Goal: Information Seeking & Learning: Learn about a topic

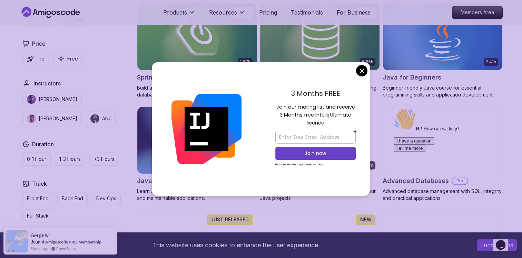
scroll to position [291, 0]
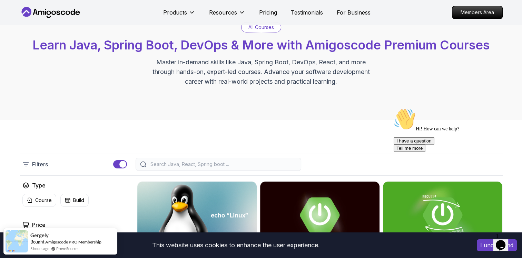
scroll to position [30, 0]
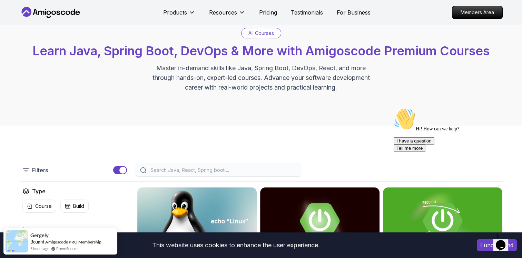
click at [192, 167] on input "search" at bounding box center [223, 169] width 148 height 7
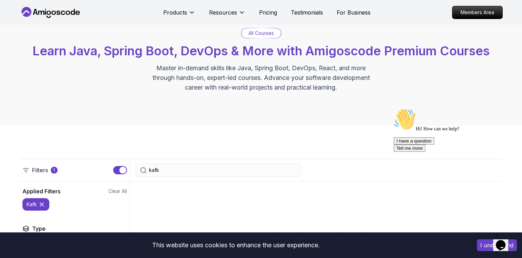
type input "kafka"
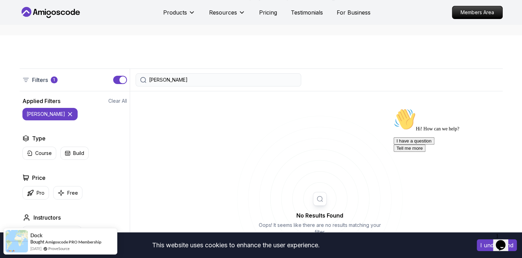
scroll to position [122, 0]
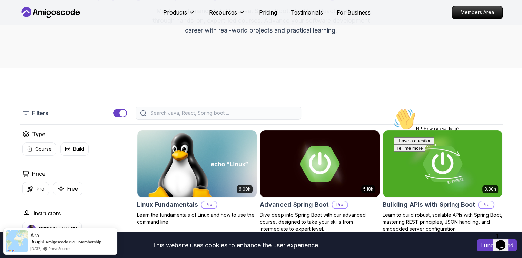
scroll to position [93, 0]
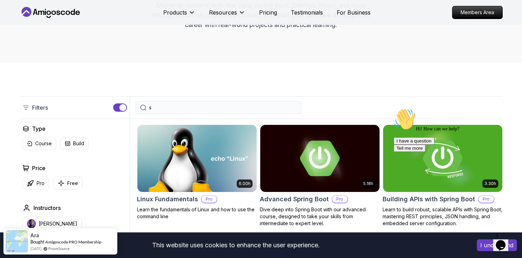
click at [179, 104] on input "s" at bounding box center [223, 107] width 148 height 7
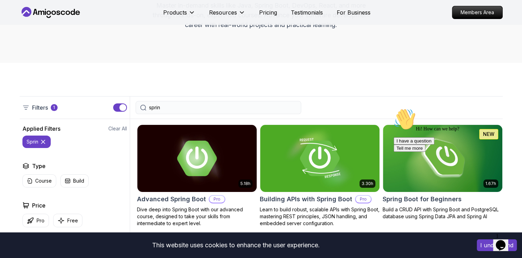
type input "spring"
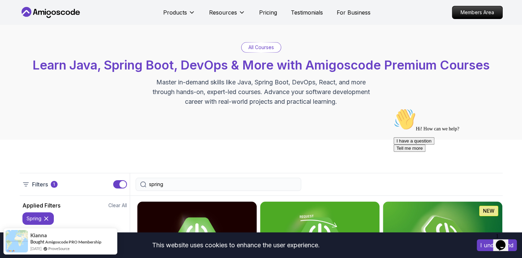
scroll to position [3, 0]
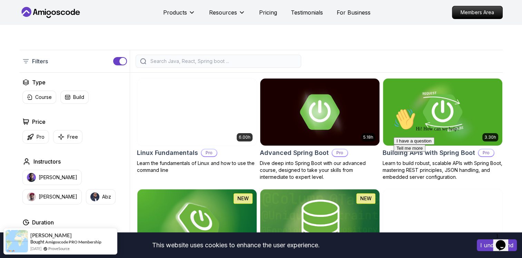
scroll to position [139, 0]
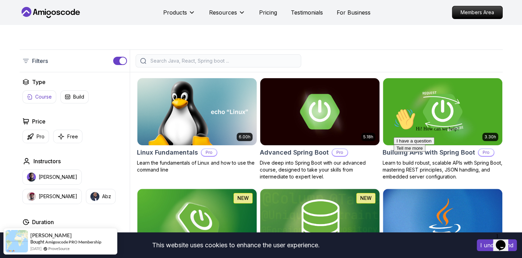
click at [40, 97] on p "Course" at bounding box center [43, 96] width 17 height 7
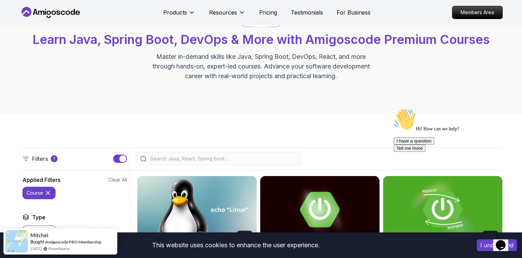
scroll to position [42, 0]
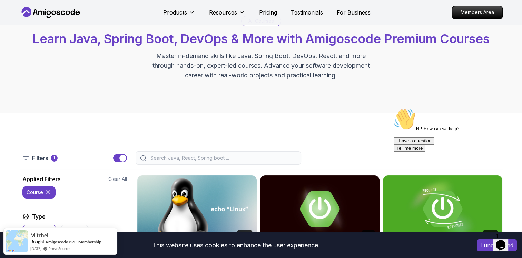
click at [234, 160] on input "search" at bounding box center [223, 157] width 148 height 7
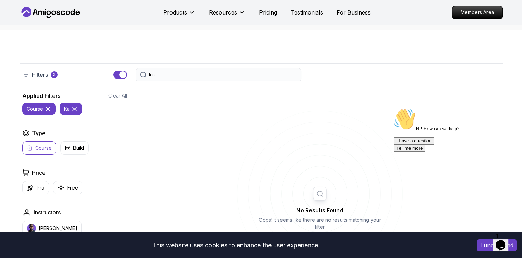
scroll to position [126, 0]
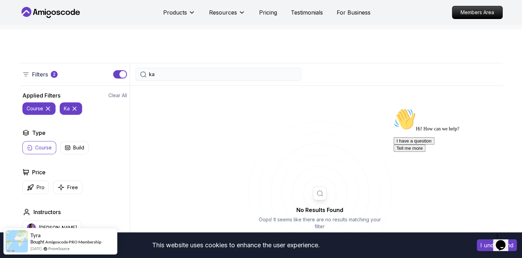
type input "k"
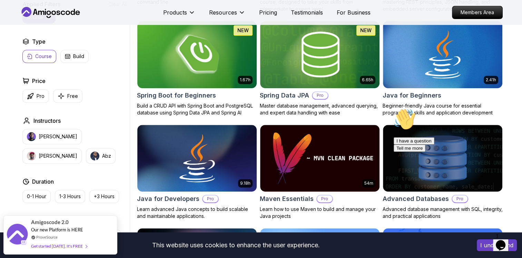
scroll to position [15, 0]
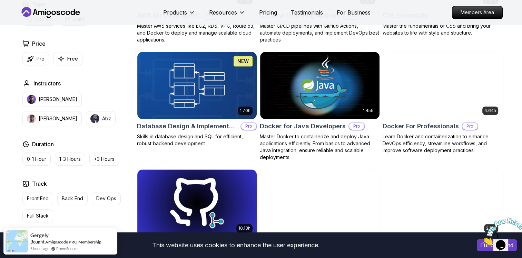
scroll to position [615, 0]
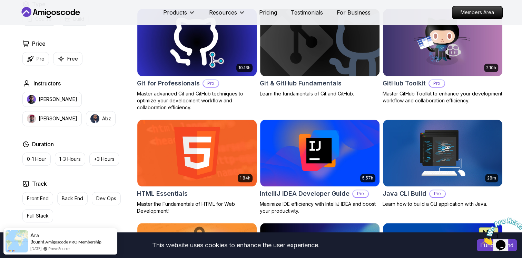
scroll to position [753, 0]
